Goal: Check status: Check status

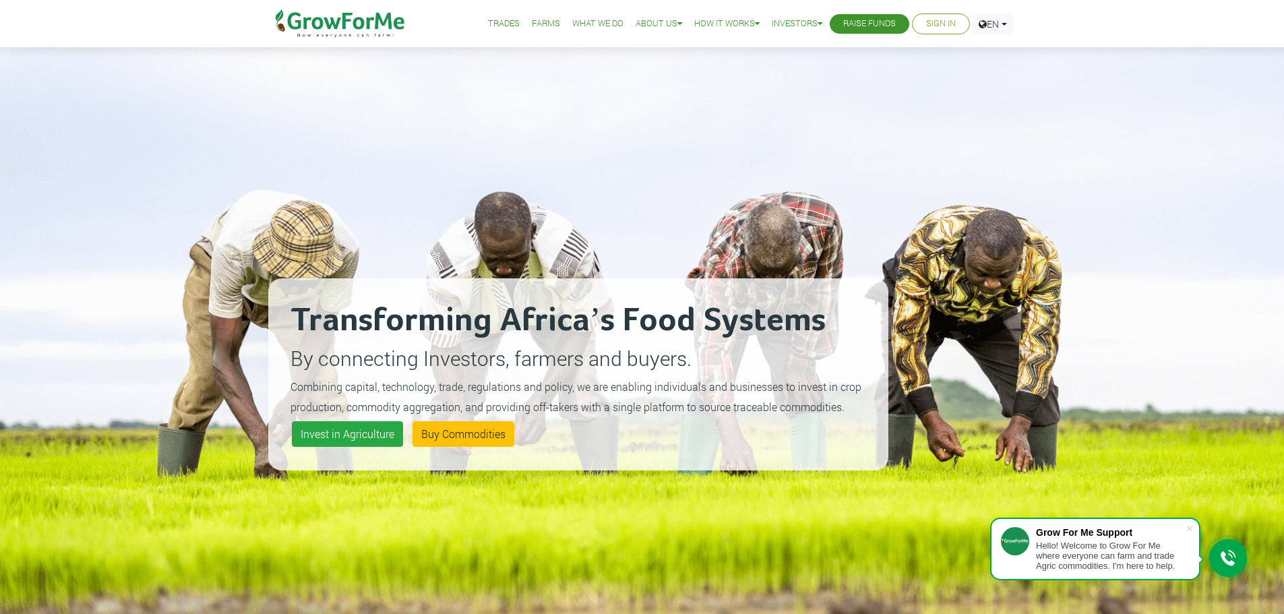
click at [936, 24] on link "Sign In" at bounding box center [941, 24] width 30 height 14
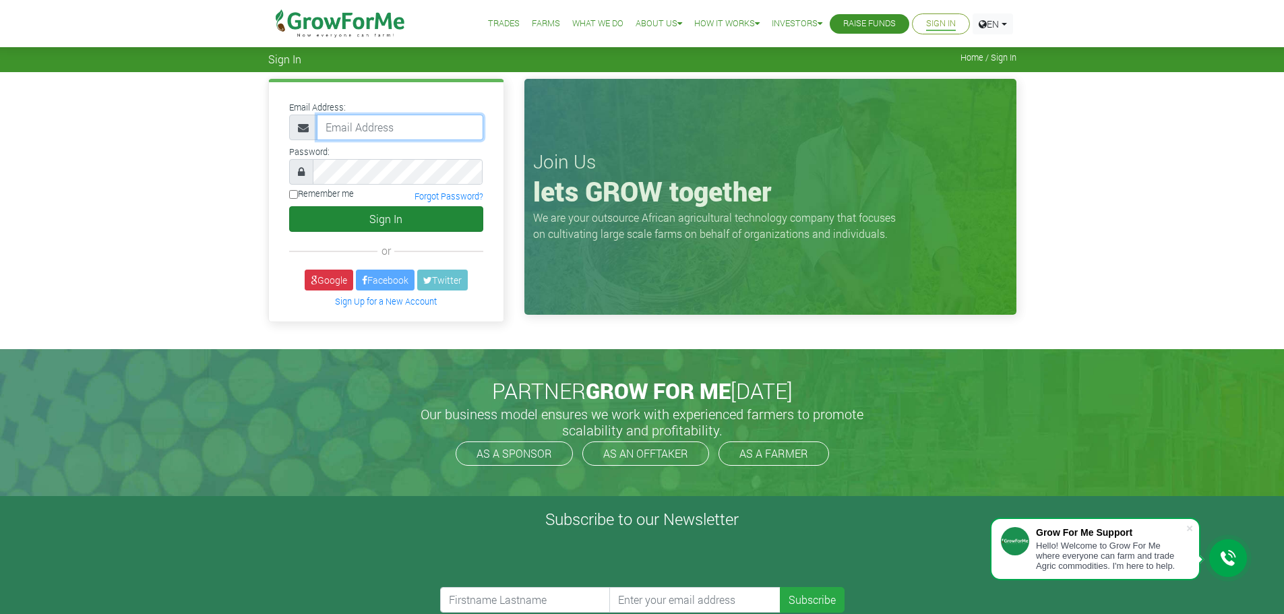
type input "frederickquaye@gmail.com"
click at [382, 214] on button "Sign In" at bounding box center [386, 219] width 194 height 26
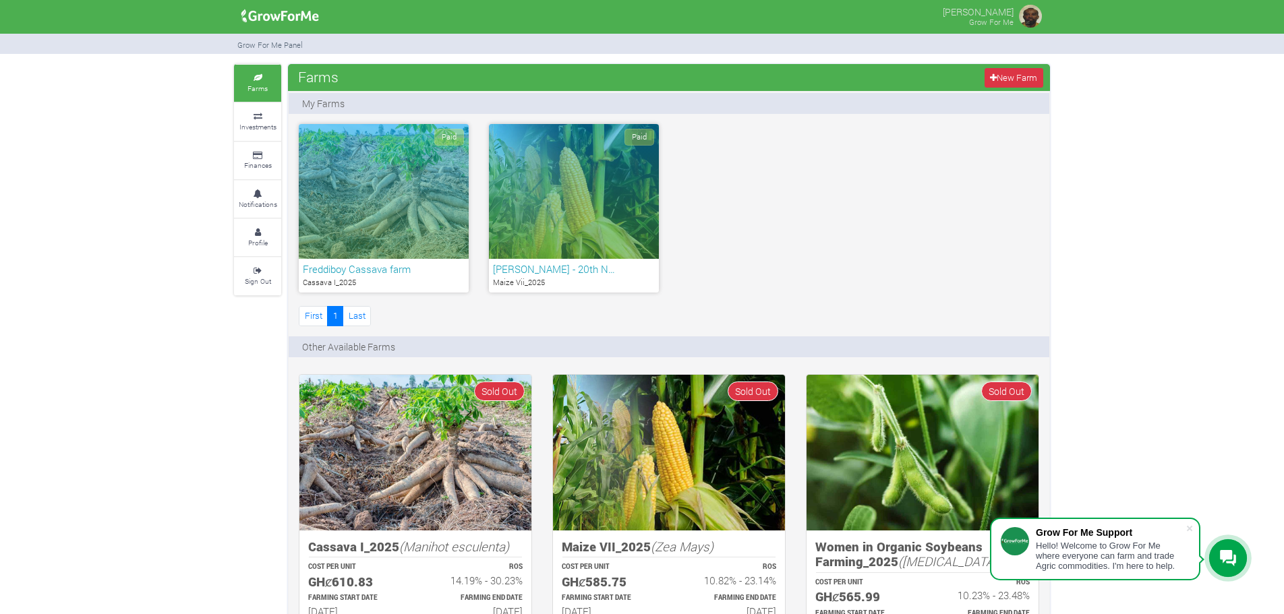
click at [374, 205] on div "Paid" at bounding box center [384, 191] width 170 height 135
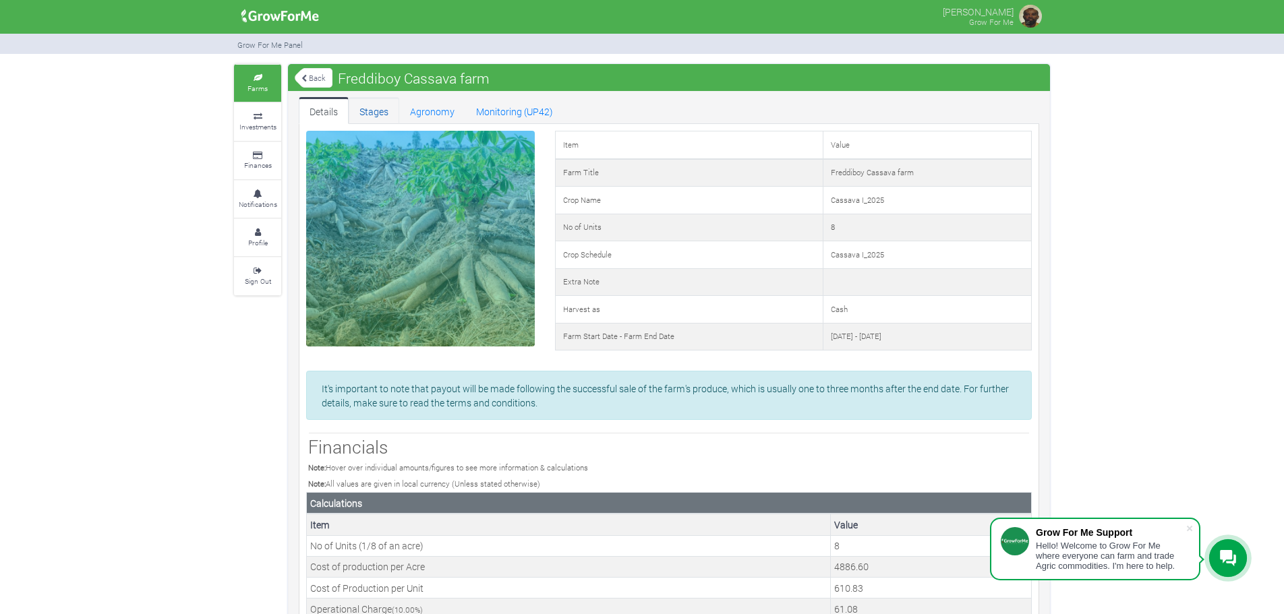
click at [377, 111] on link "Stages" at bounding box center [374, 110] width 51 height 27
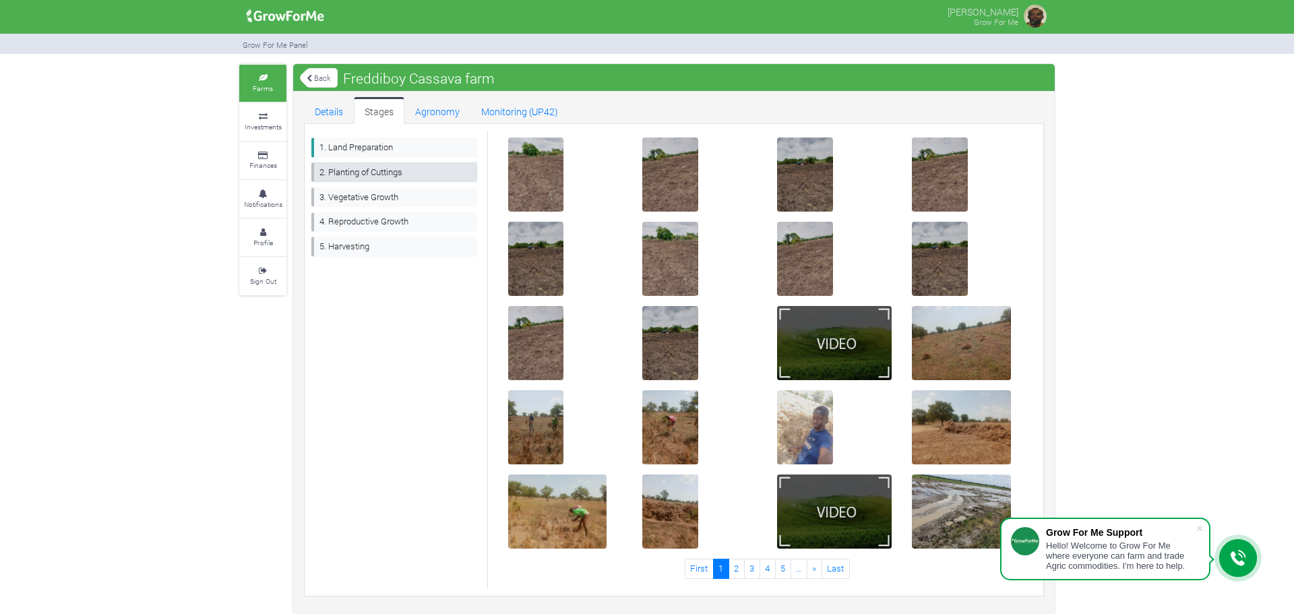
click at [352, 172] on link "2. Planting of Cuttings" at bounding box center [394, 172] width 166 height 20
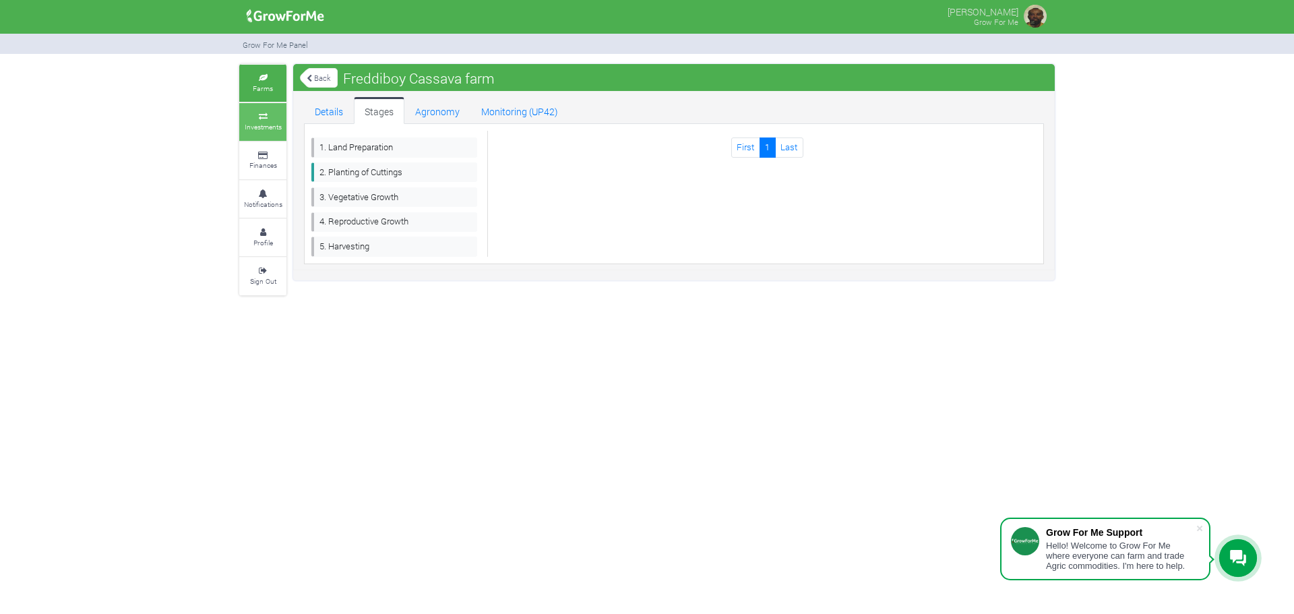
click at [256, 113] on icon at bounding box center [263, 116] width 40 height 7
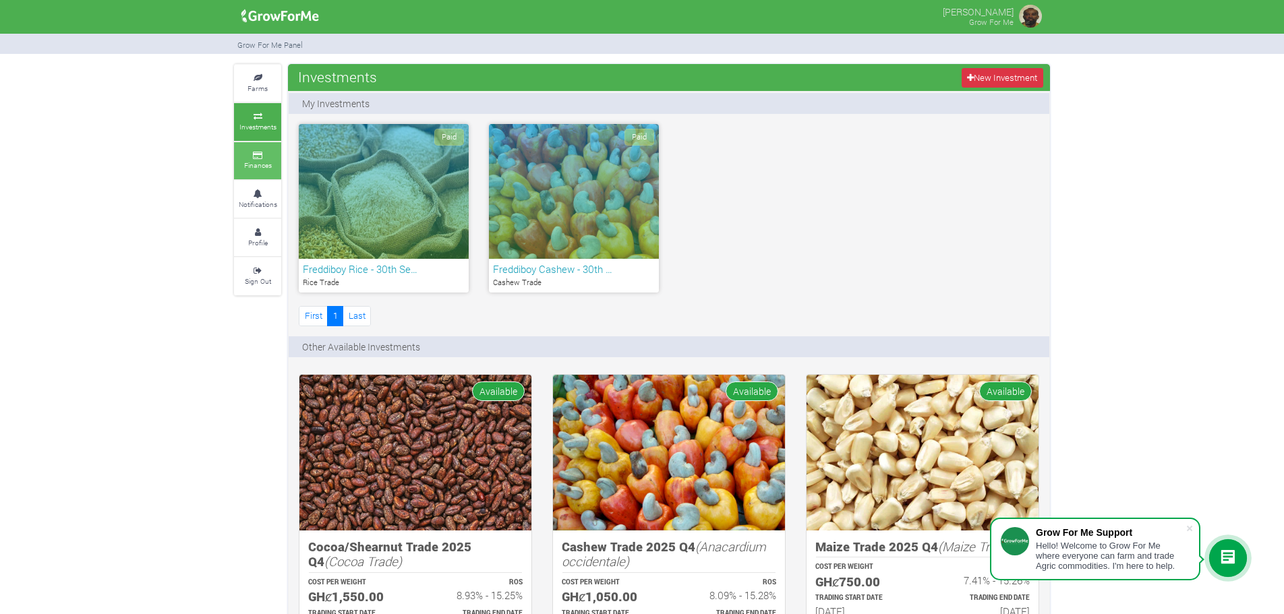
click at [265, 162] on small "Finances" at bounding box center [258, 164] width 28 height 9
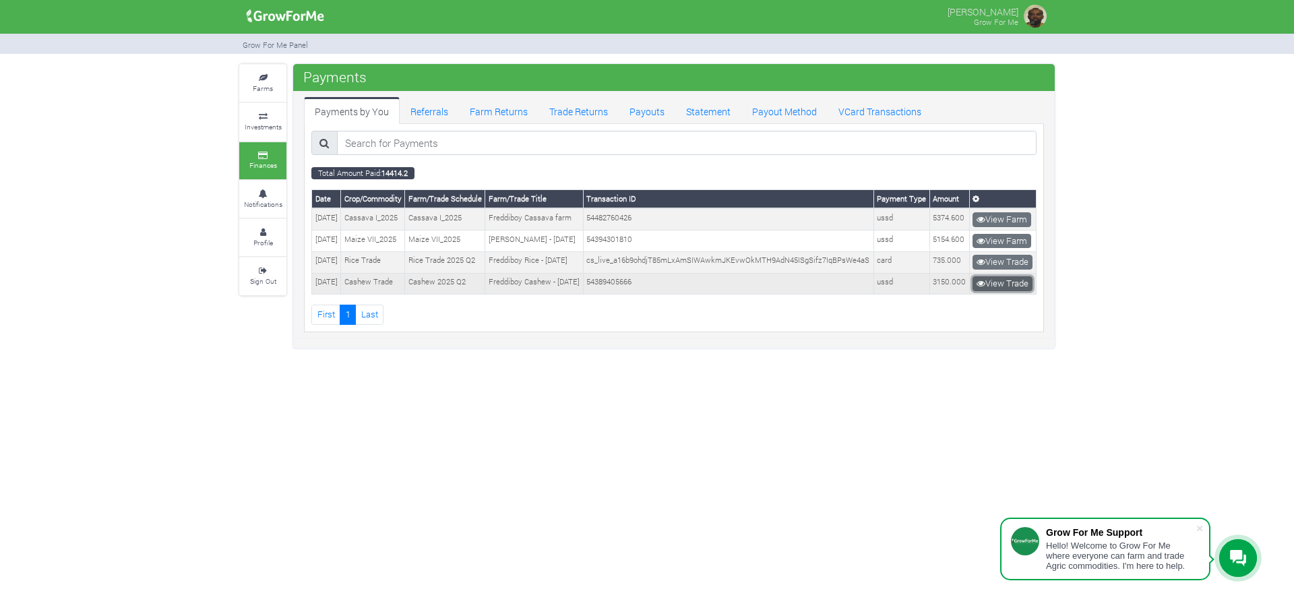
click at [1003, 291] on link "View Trade" at bounding box center [1003, 283] width 60 height 15
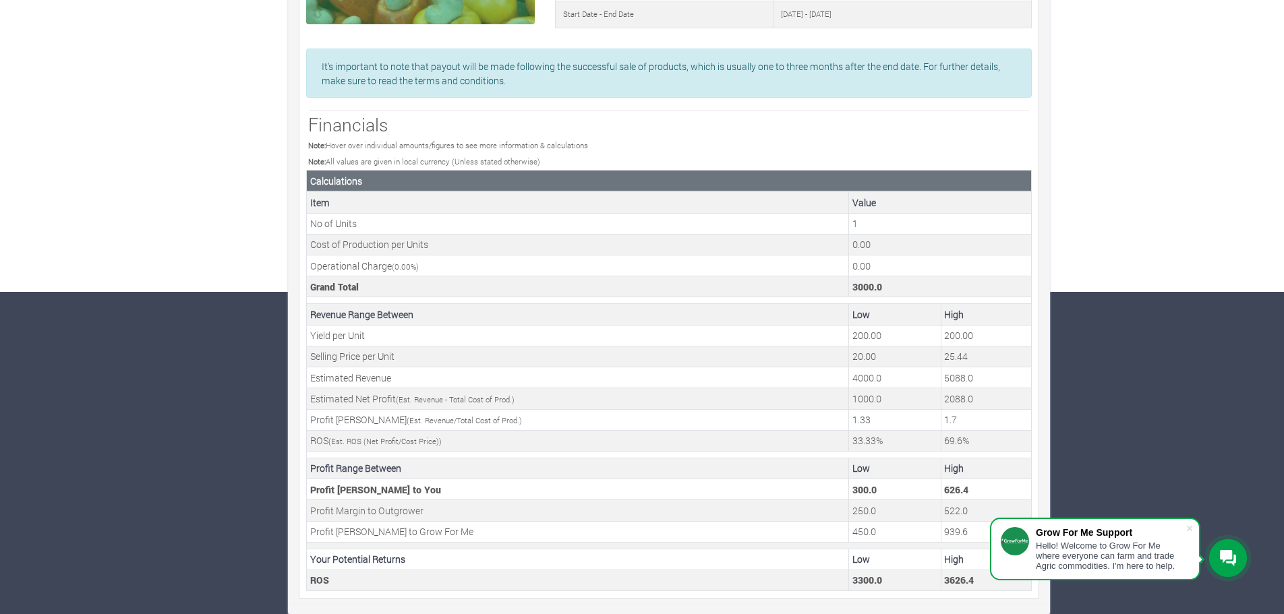
scroll to position [323, 0]
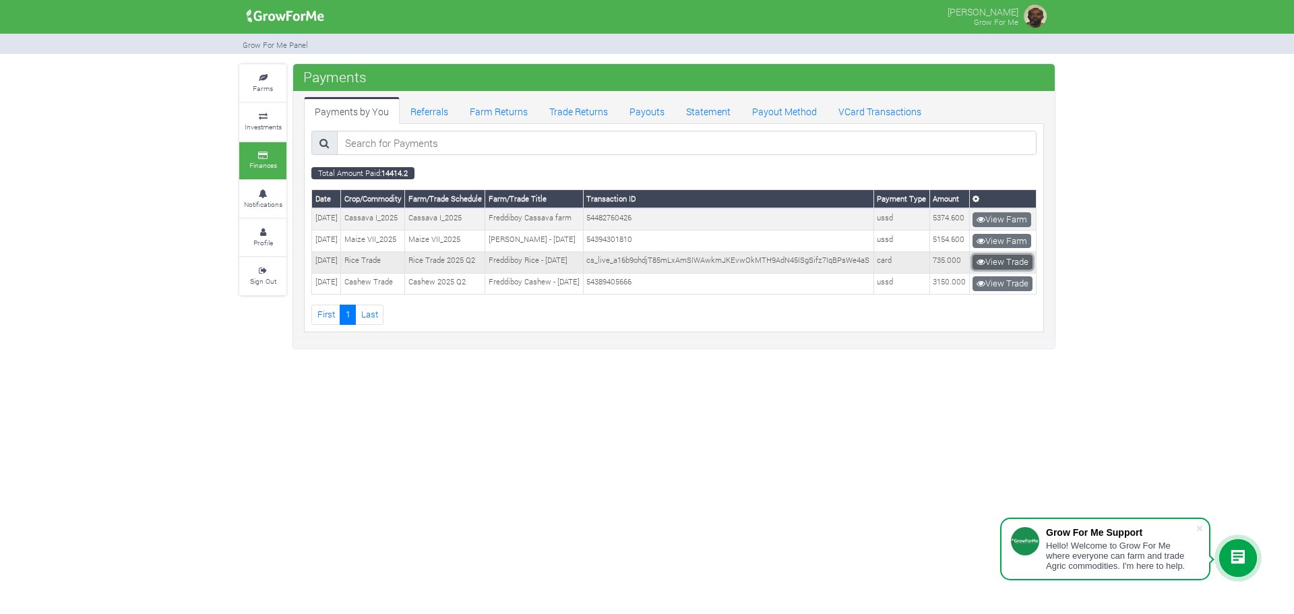
click at [1003, 270] on link "View Trade" at bounding box center [1003, 262] width 60 height 15
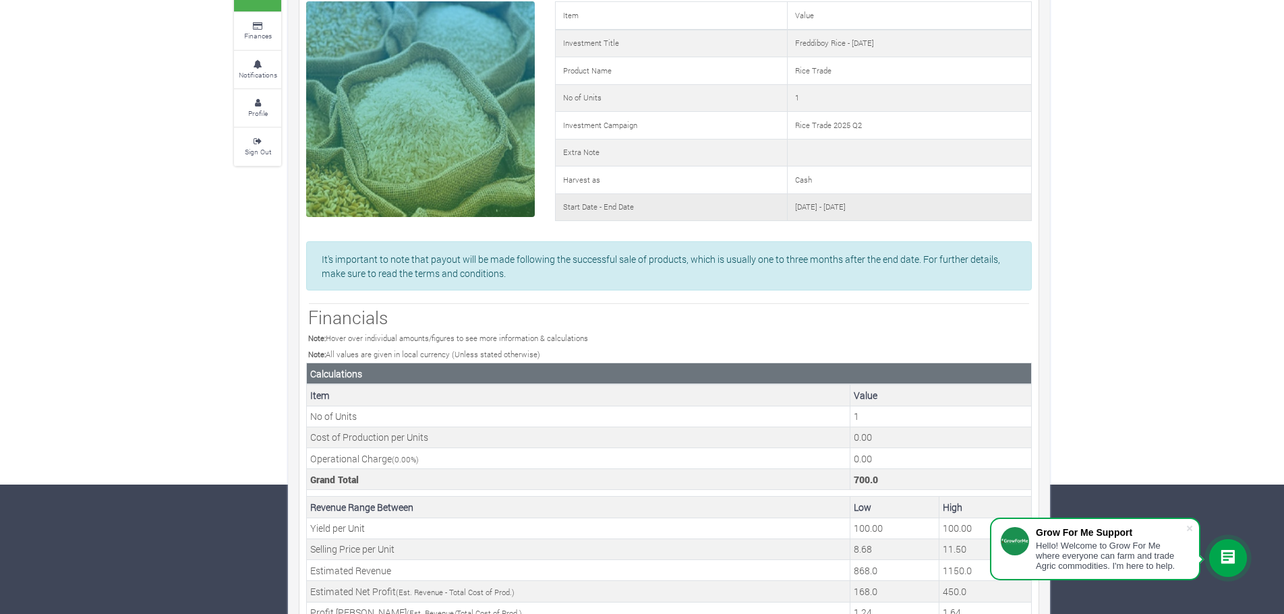
scroll to position [121, 0]
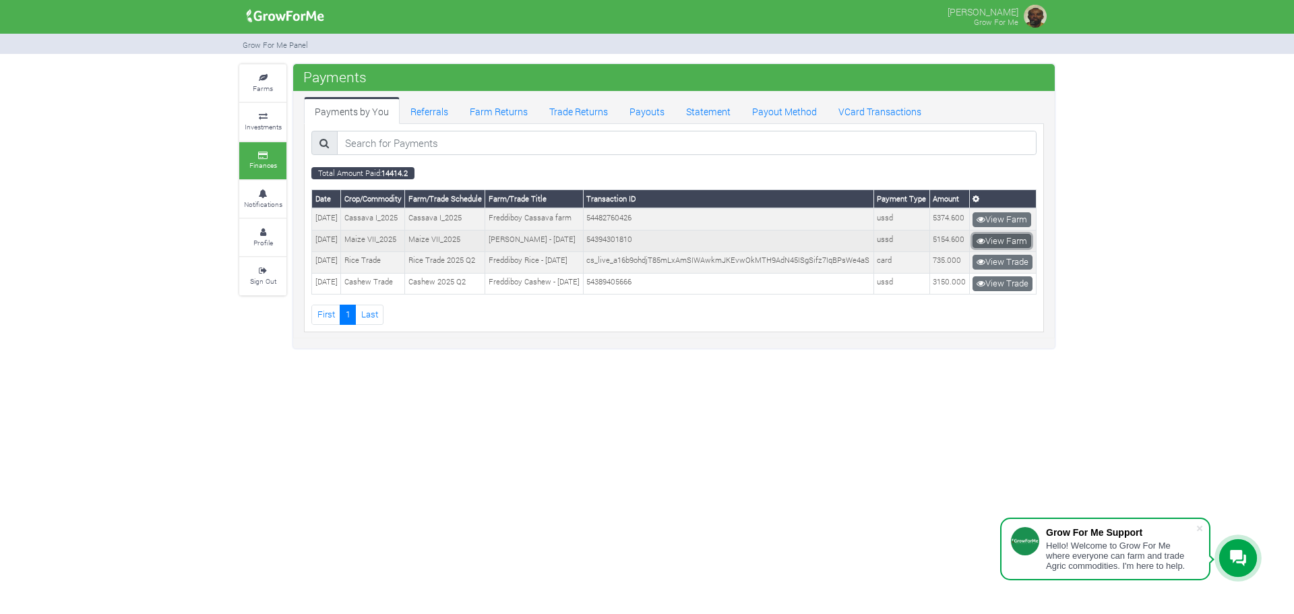
click at [999, 249] on link "View Farm" at bounding box center [1002, 241] width 59 height 15
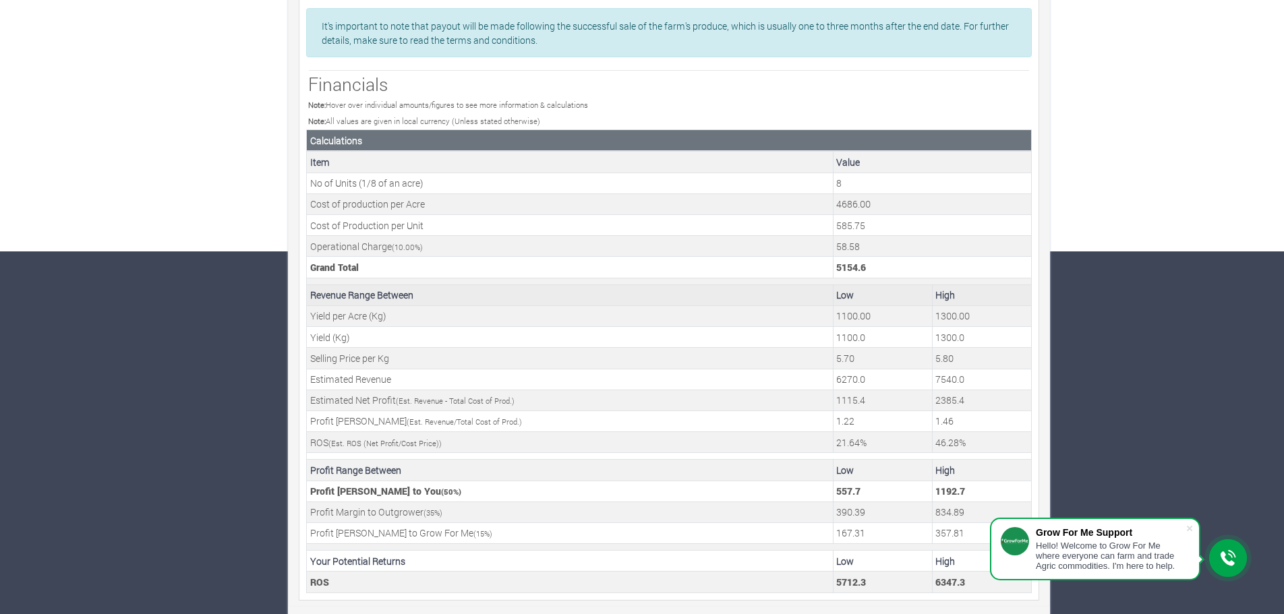
scroll to position [365, 0]
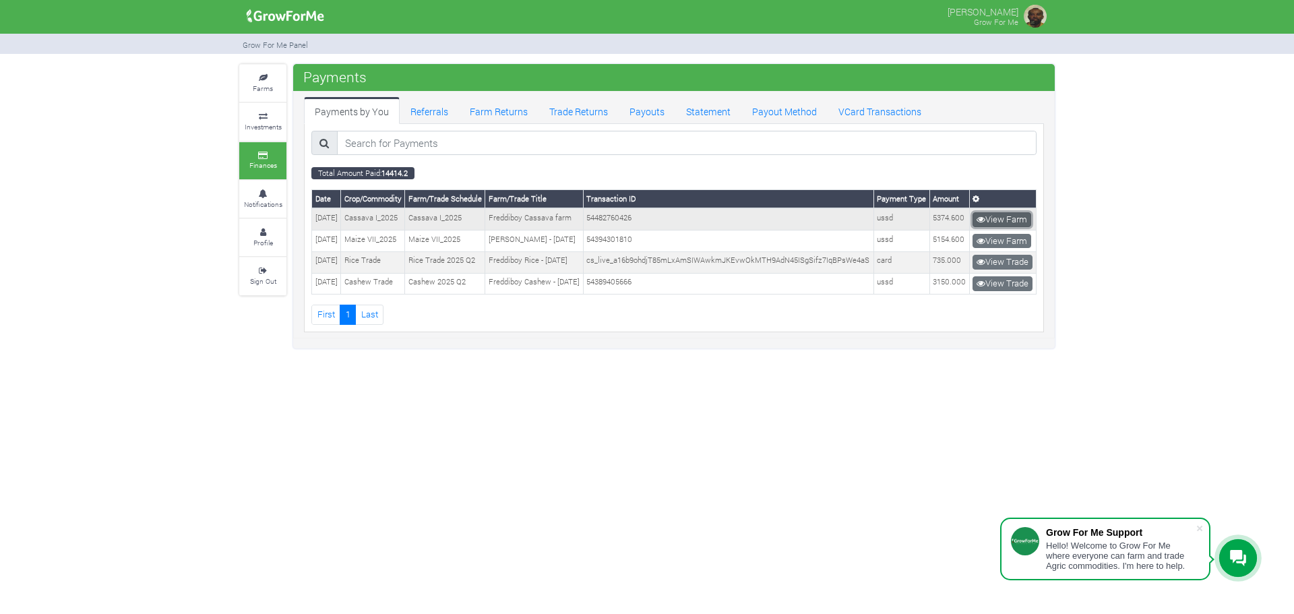
click at [992, 227] on link "View Farm" at bounding box center [1002, 219] width 59 height 15
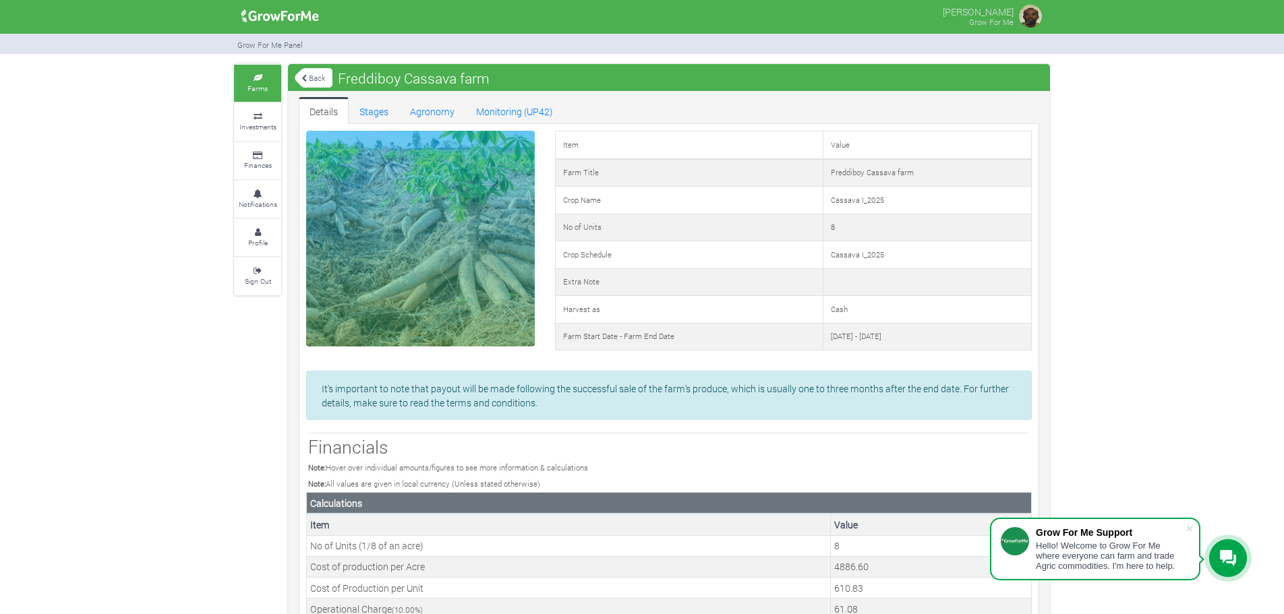
click at [280, 11] on img at bounding box center [280, 16] width 87 height 27
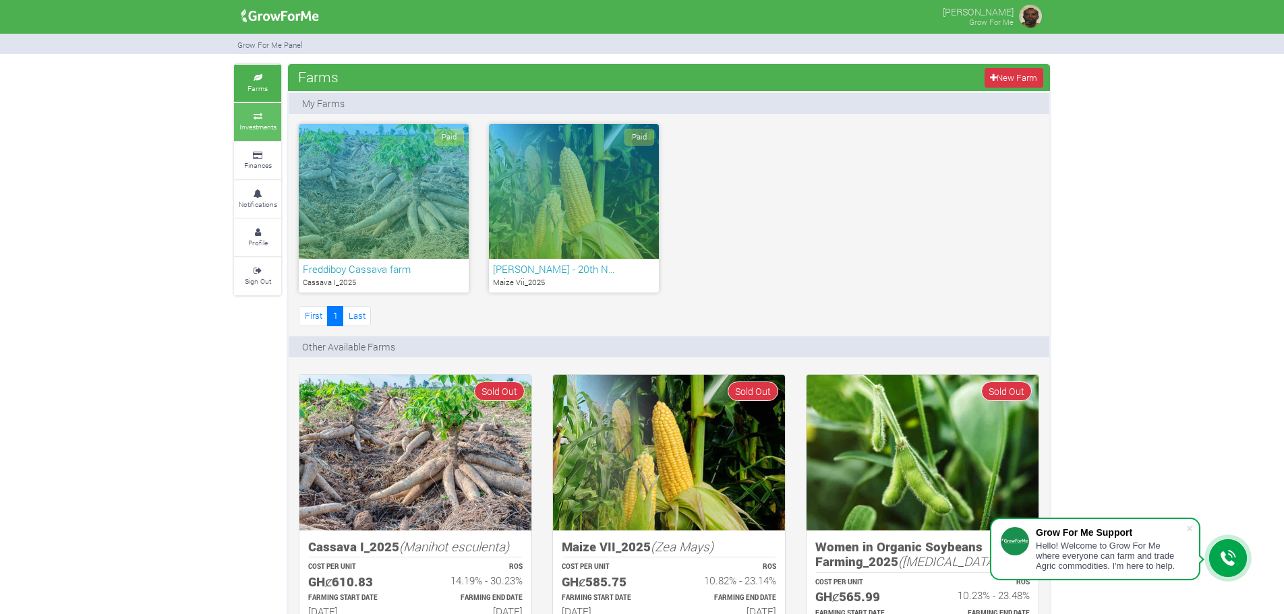
click at [260, 121] on link "Investments" at bounding box center [257, 121] width 47 height 37
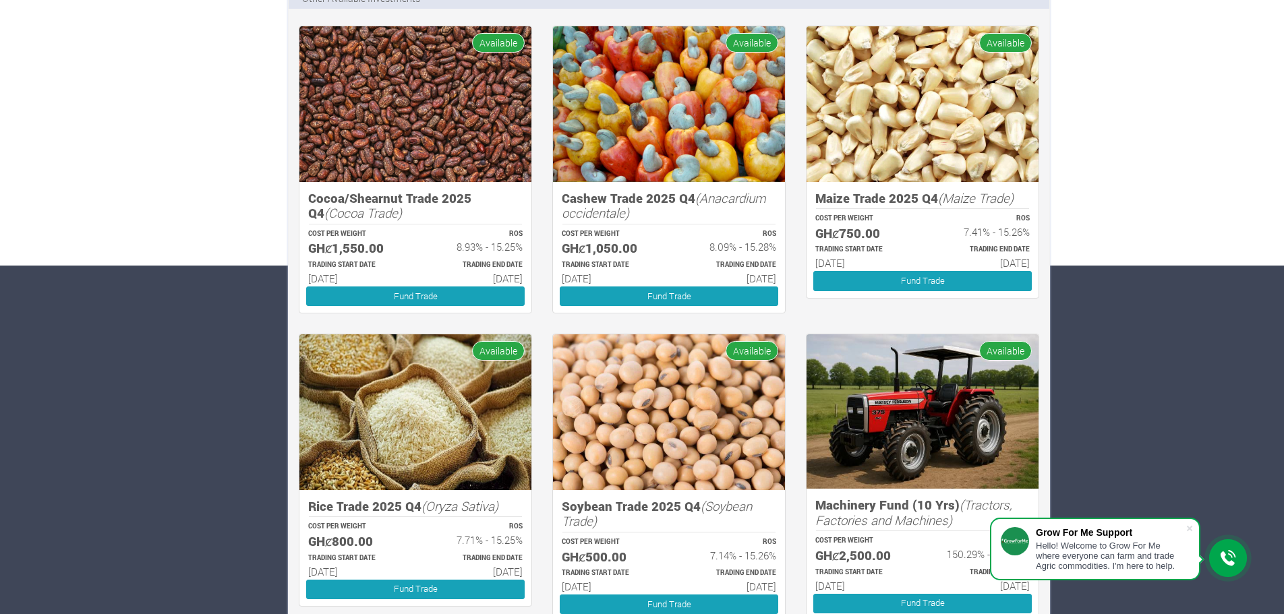
scroll to position [351, 0]
